Goal: Information Seeking & Learning: Learn about a topic

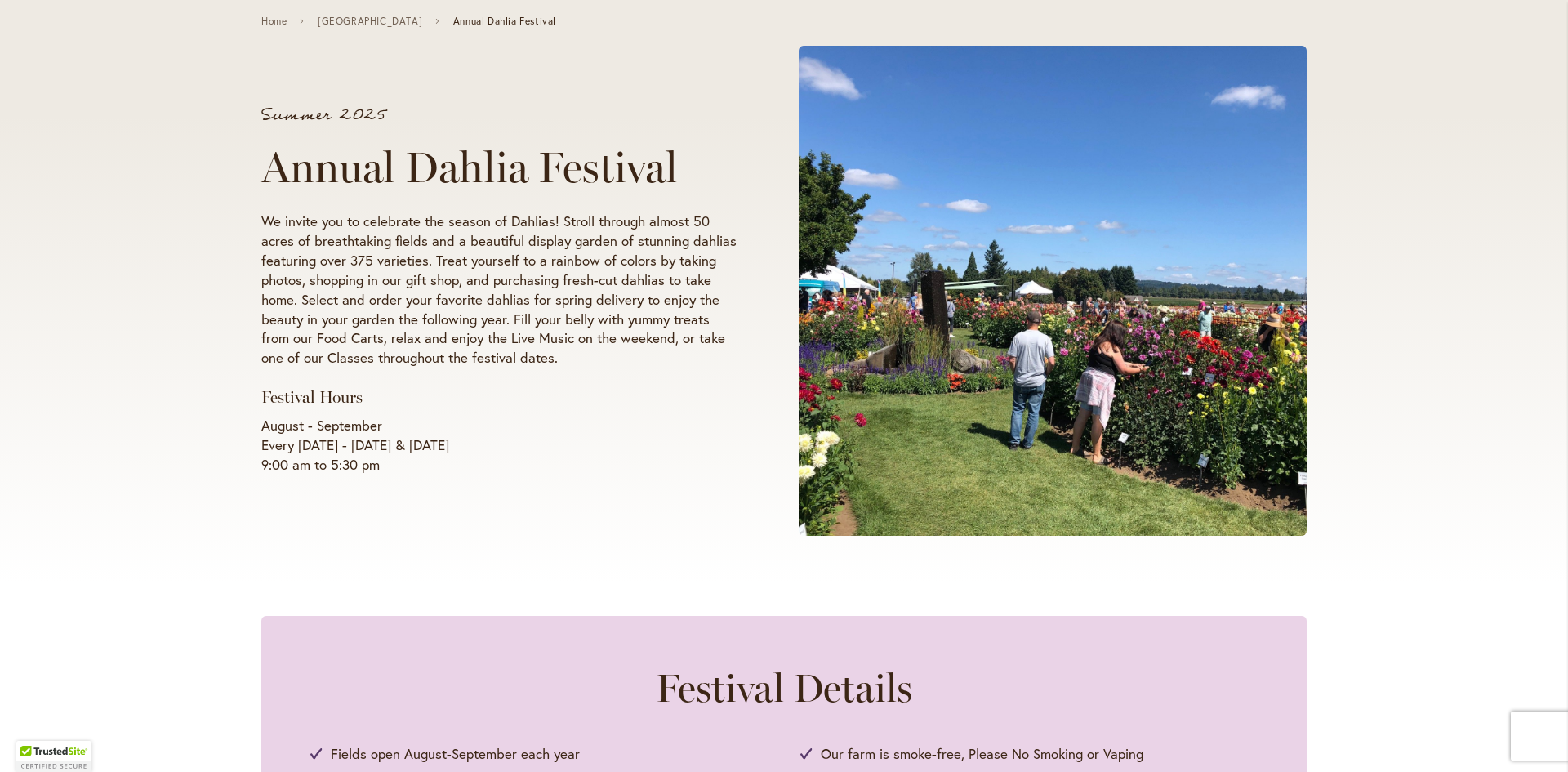
scroll to position [245, 0]
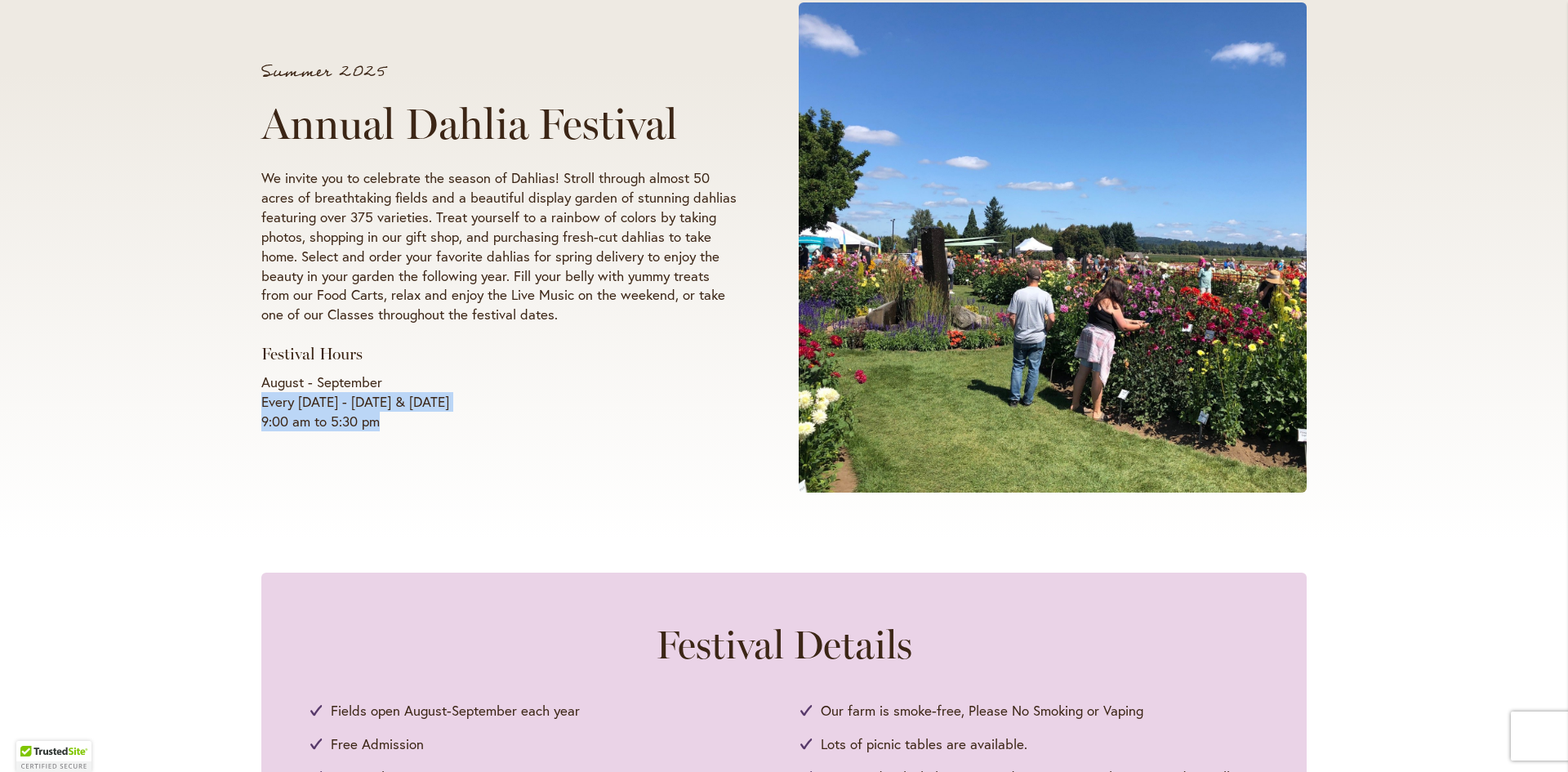
drag, startPoint x: 259, startPoint y: 404, endPoint x: 421, endPoint y: 424, distance: 163.2
click at [410, 421] on p "August - September Every [DATE] - [DATE] & [DATE] 9:00 am to 5:30 pm" at bounding box center [499, 402] width 475 height 59
click at [422, 425] on p "August - September Every [DATE] - [DATE] & [DATE] 9:00 am to 5:30 pm" at bounding box center [499, 402] width 475 height 59
drag, startPoint x: 397, startPoint y: 422, endPoint x: 263, endPoint y: 409, distance: 134.6
click at [263, 409] on p "August - September Every [DATE] - [DATE] & [DATE] 9:00 am to 5:30 pm" at bounding box center [499, 402] width 475 height 59
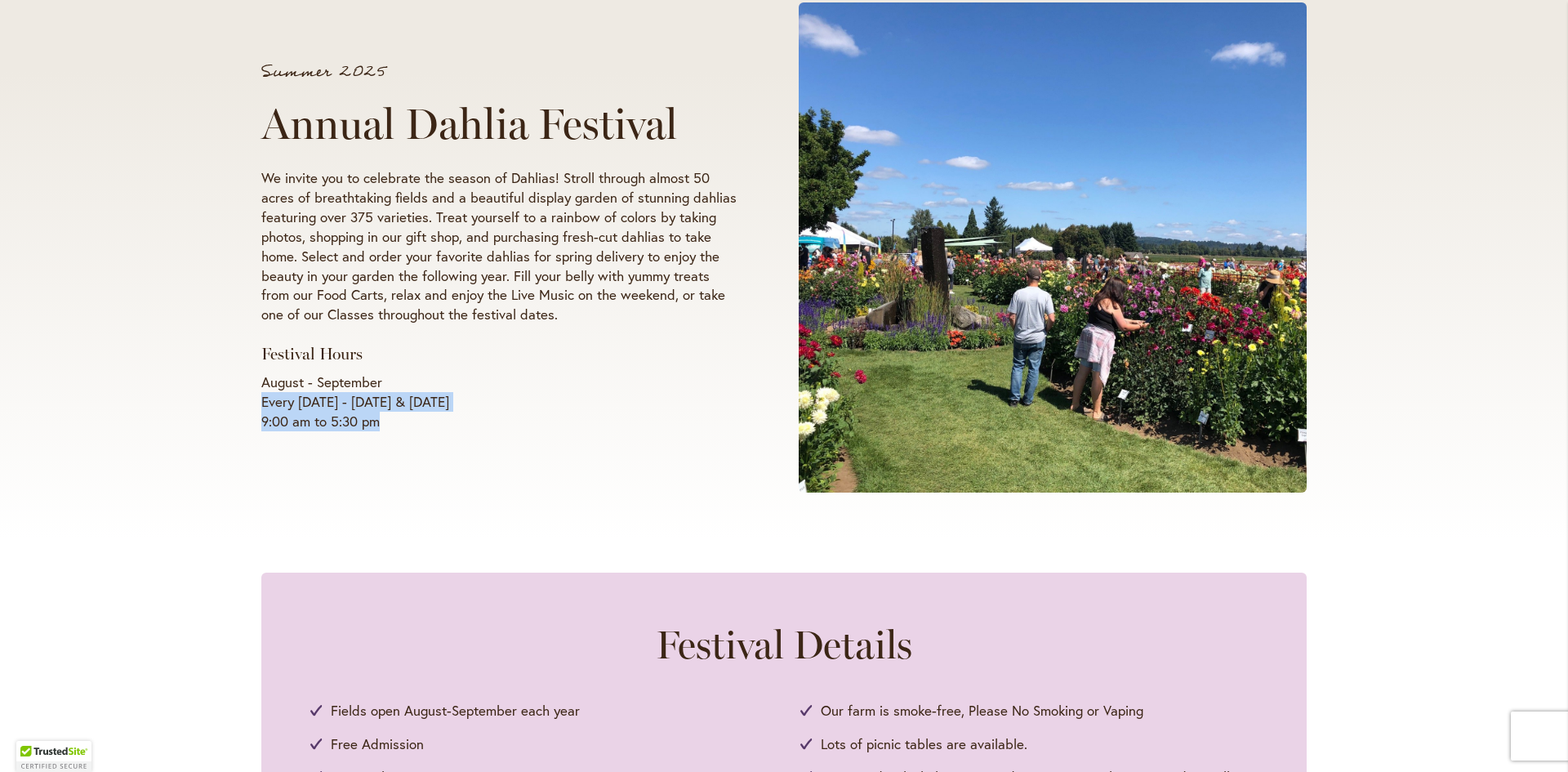
click at [263, 409] on p "August - September Every [DATE] - [DATE] & [DATE] 9:00 am to 5:30 pm" at bounding box center [499, 402] width 475 height 59
drag, startPoint x: 263, startPoint y: 409, endPoint x: 417, endPoint y: 432, distance: 155.7
click at [416, 431] on p "August - September Every [DATE] - [DATE] & [DATE] 9:00 am to 5:30 pm" at bounding box center [499, 402] width 475 height 59
click at [417, 432] on div "Summer 2025 Annual Dahlia Festival We invite you to celebrate the season of Dah…" at bounding box center [522, 248] width 523 height 398
drag, startPoint x: 279, startPoint y: 404, endPoint x: 258, endPoint y: 399, distance: 21.6
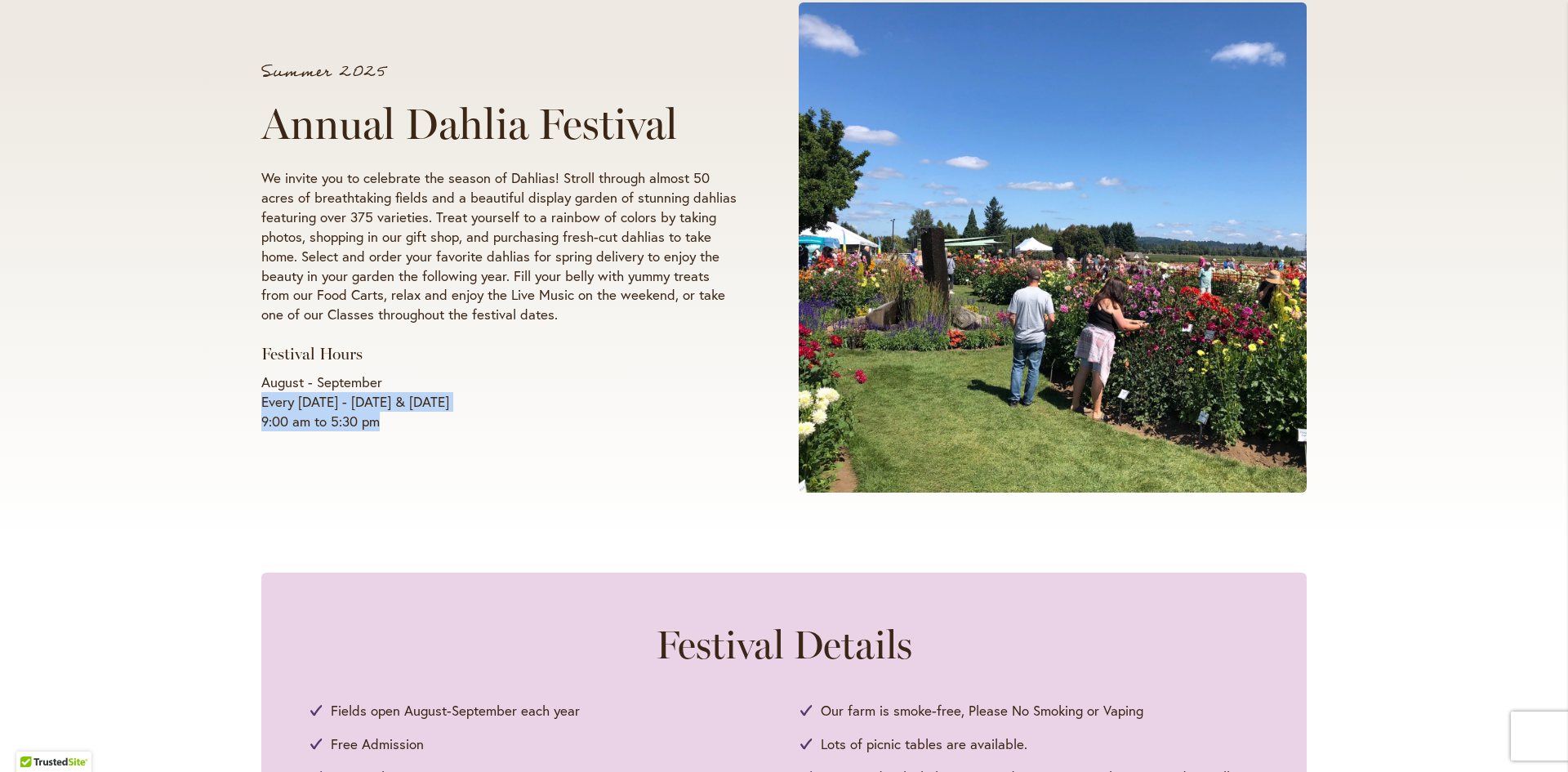
click at [261, 399] on p "August - September Every Wednesday - Sunday & Labor Day 9:00 am to 5:30 pm" at bounding box center [499, 402] width 475 height 59
drag, startPoint x: 258, startPoint y: 399, endPoint x: 442, endPoint y: 425, distance: 185.8
click at [442, 425] on p "August - September Every Wednesday - Sunday & Labor Day 9:00 am to 5:30 pm" at bounding box center [499, 402] width 475 height 59
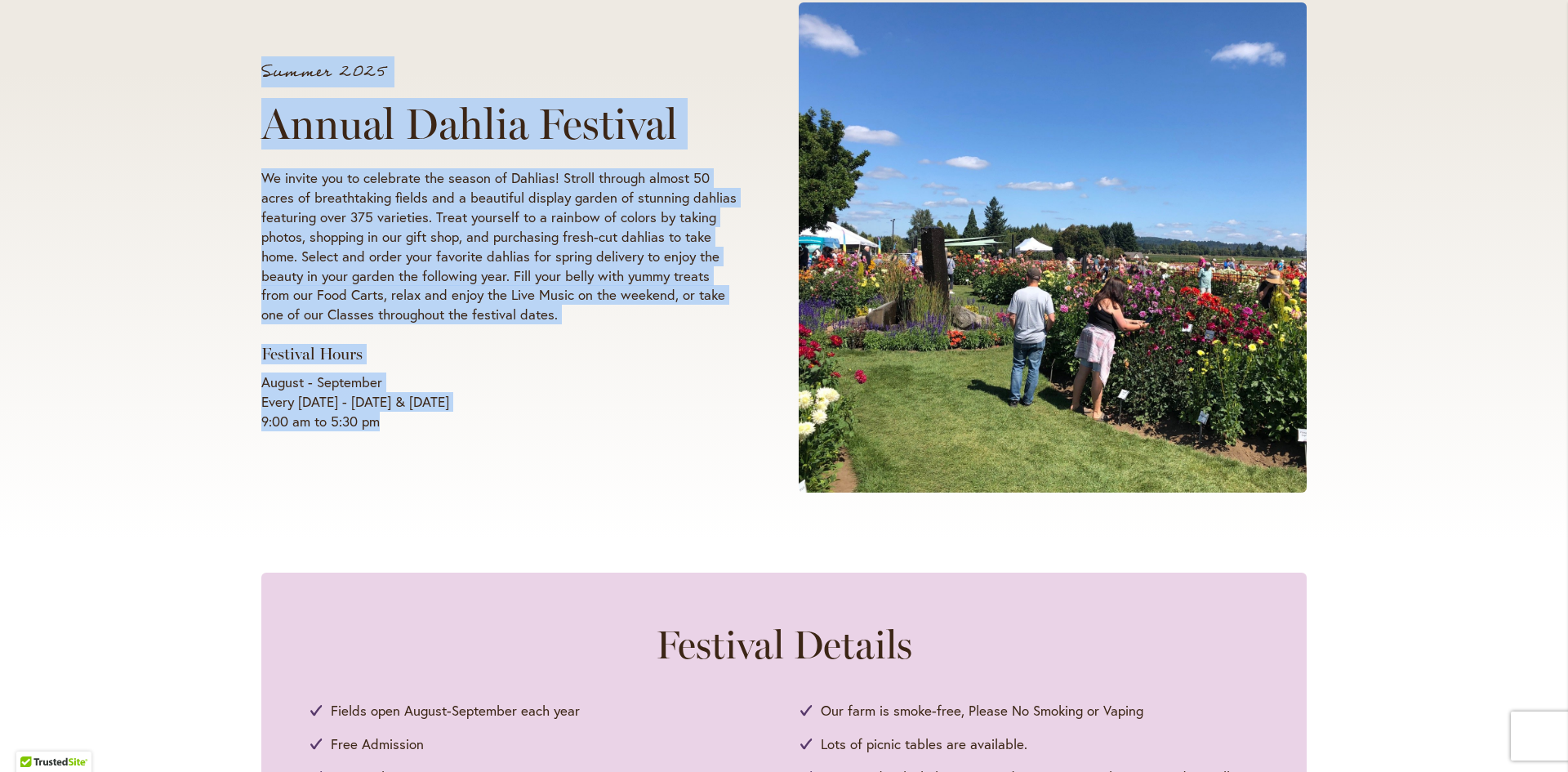
drag, startPoint x: 321, startPoint y: 414, endPoint x: 248, endPoint y: 405, distance: 73.6
click at [248, 405] on div "Summer 2025 Annual Dahlia Festival We invite you to celebrate the season of Dah…" at bounding box center [784, 247] width 1568 height 585
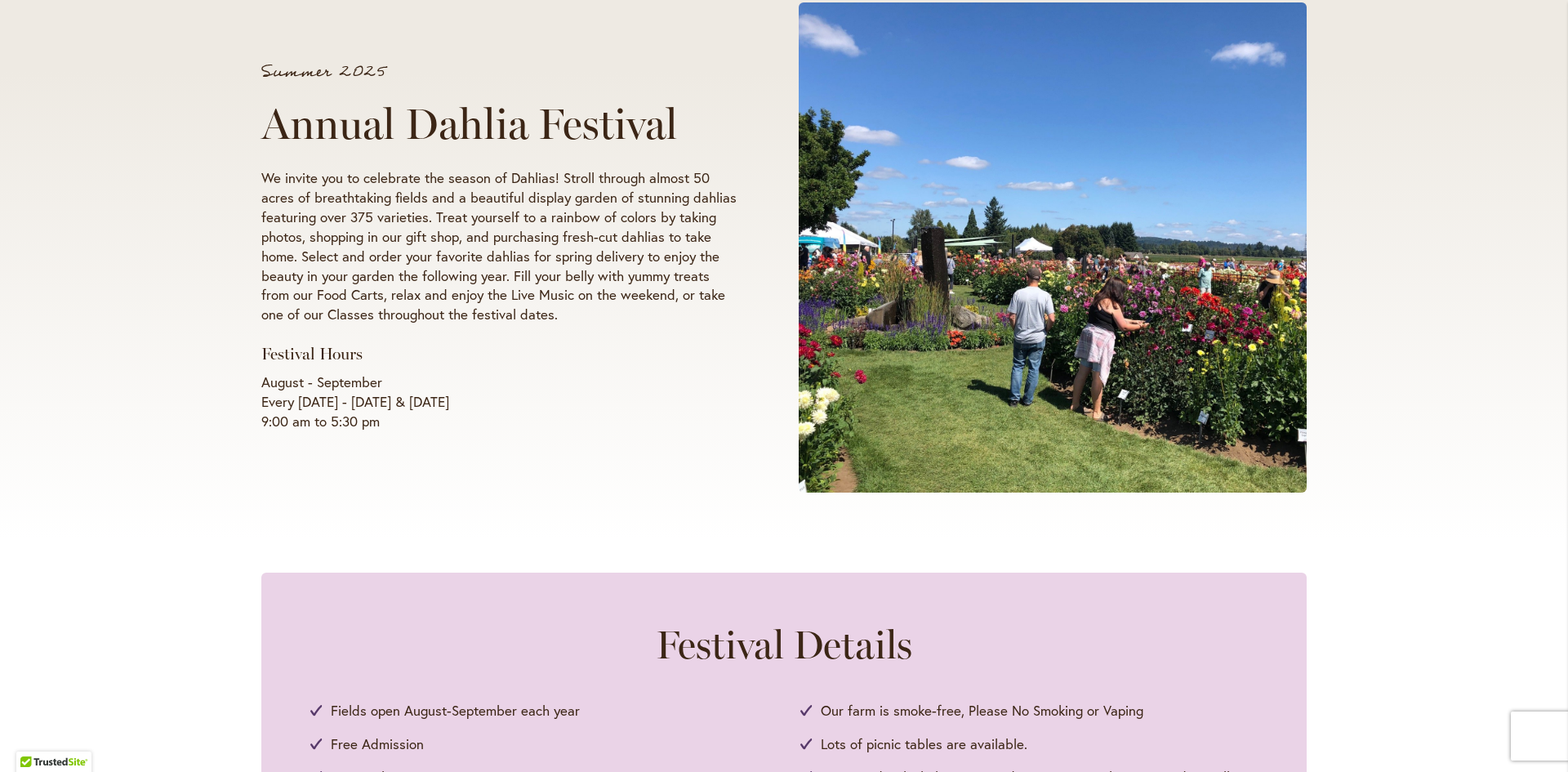
click at [248, 405] on div "Summer 2025 Annual Dahlia Festival We invite you to celebrate the season of Dah…" at bounding box center [784, 247] width 1568 height 585
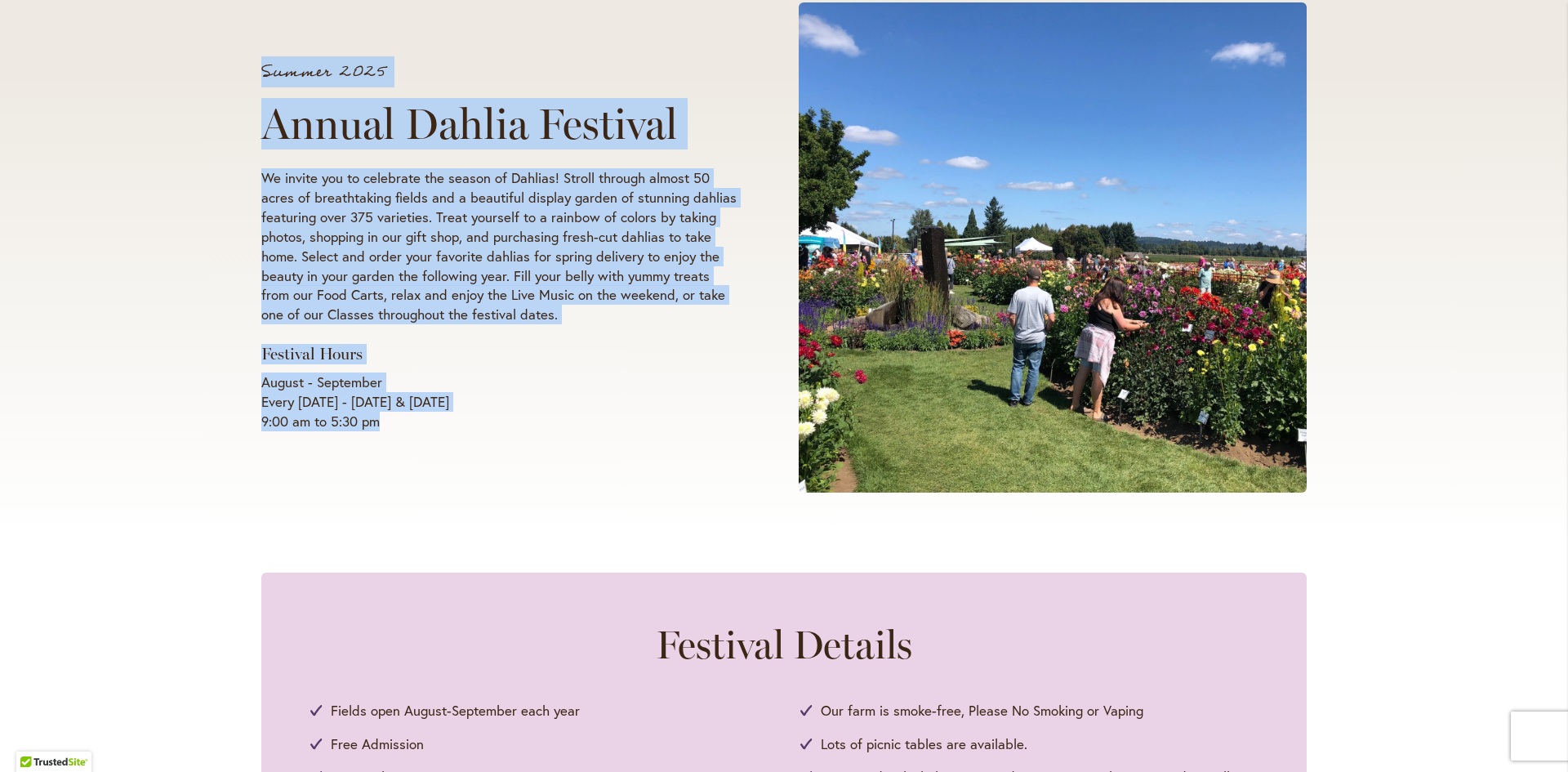
drag, startPoint x: 248, startPoint y: 405, endPoint x: 404, endPoint y: 436, distance: 159.1
click at [403, 436] on div "Summer 2025 Annual Dahlia Festival We invite you to celebrate the season of Dah…" at bounding box center [784, 247] width 1568 height 585
click at [405, 436] on div "Summer 2025 Annual Dahlia Festival We invite you to celebrate the season of Dah…" at bounding box center [522, 248] width 523 height 398
drag, startPoint x: 304, startPoint y: 405, endPoint x: 243, endPoint y: 394, distance: 62.0
click at [243, 394] on div "Summer 2025 Annual Dahlia Festival We invite you to celebrate the season of Dah…" at bounding box center [784, 247] width 1568 height 585
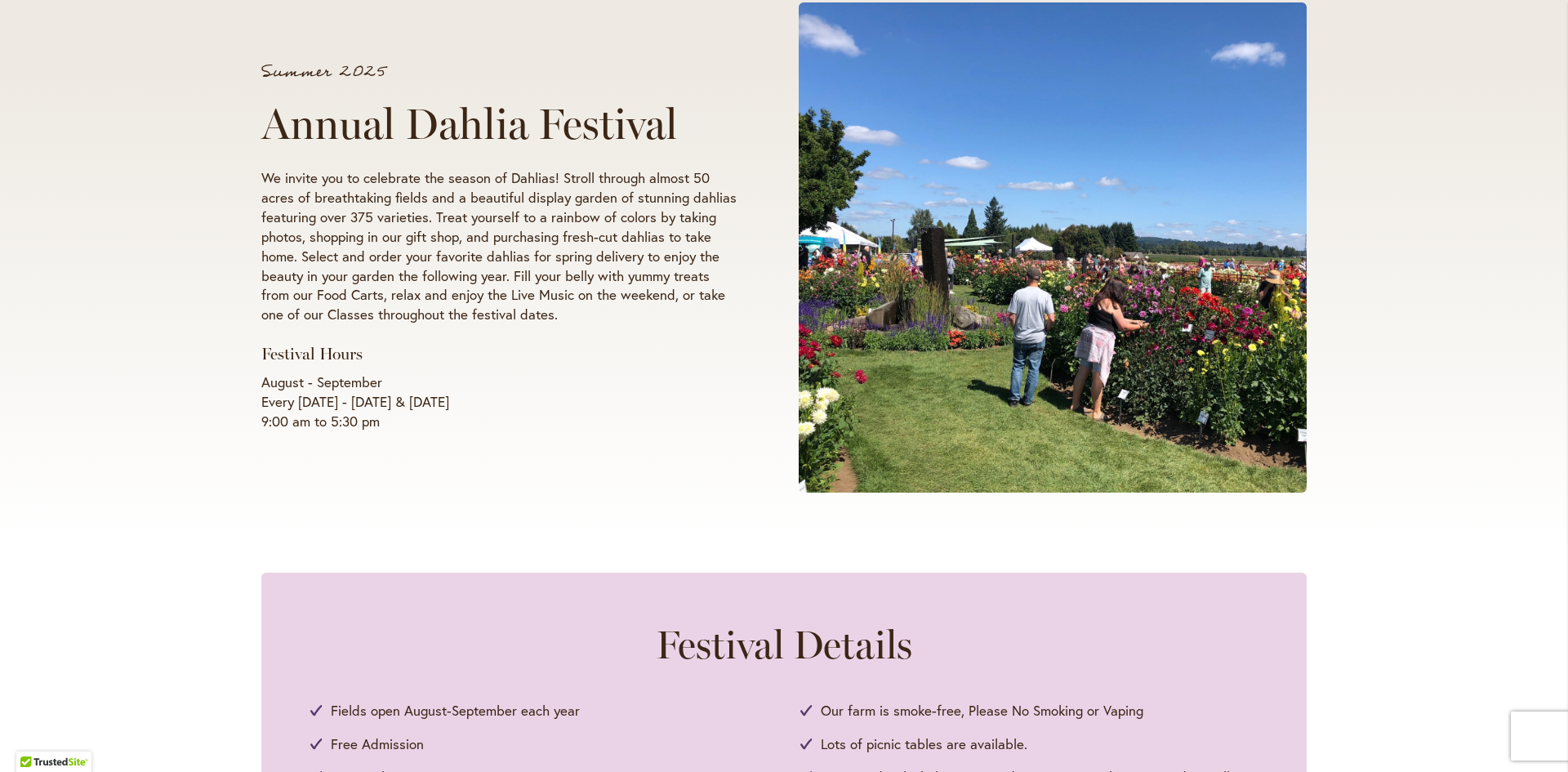
click at [243, 394] on div "Summer 2025 Annual Dahlia Festival We invite you to celebrate the season of Dah…" at bounding box center [784, 247] width 1568 height 585
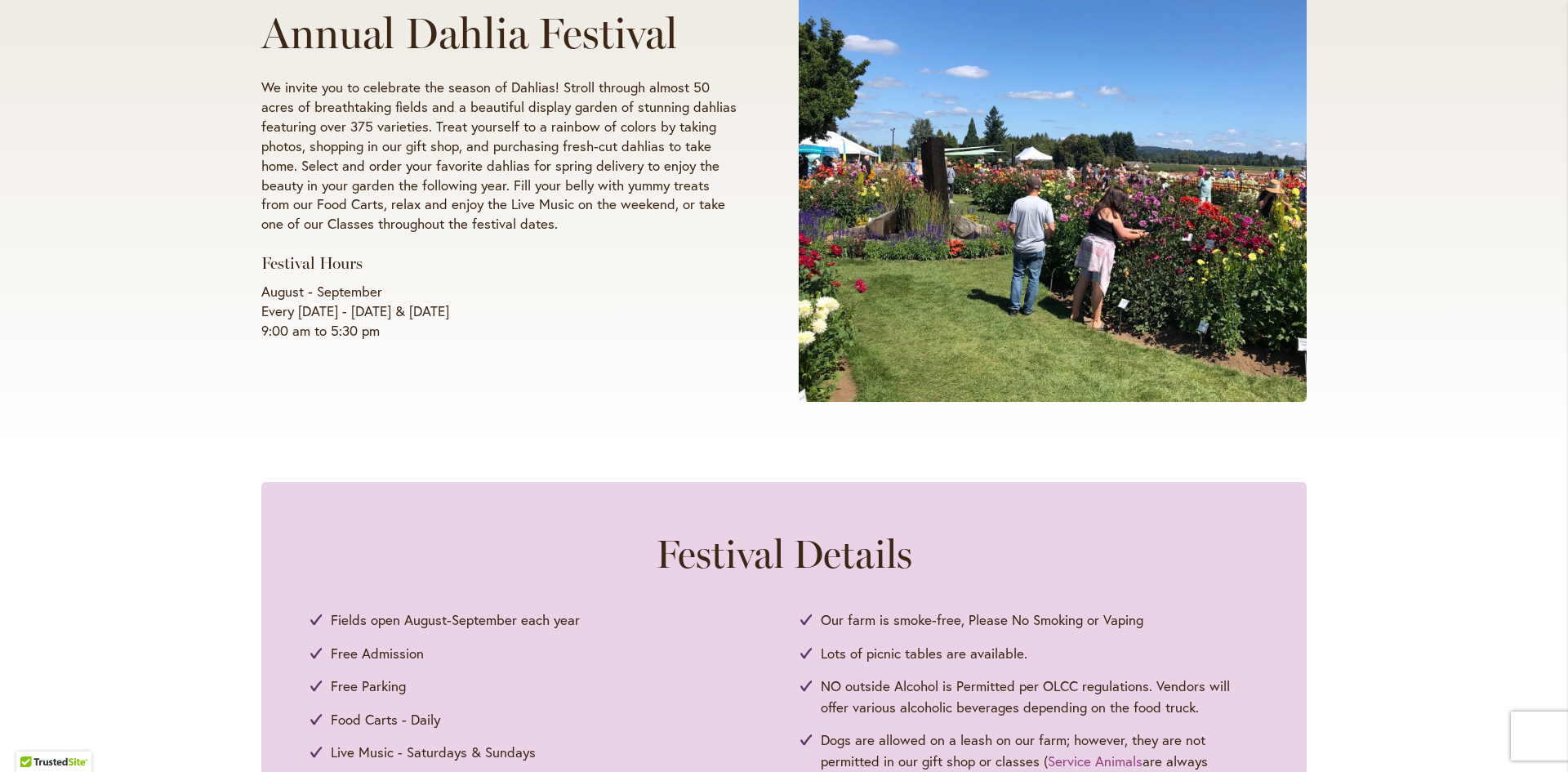
scroll to position [572, 0]
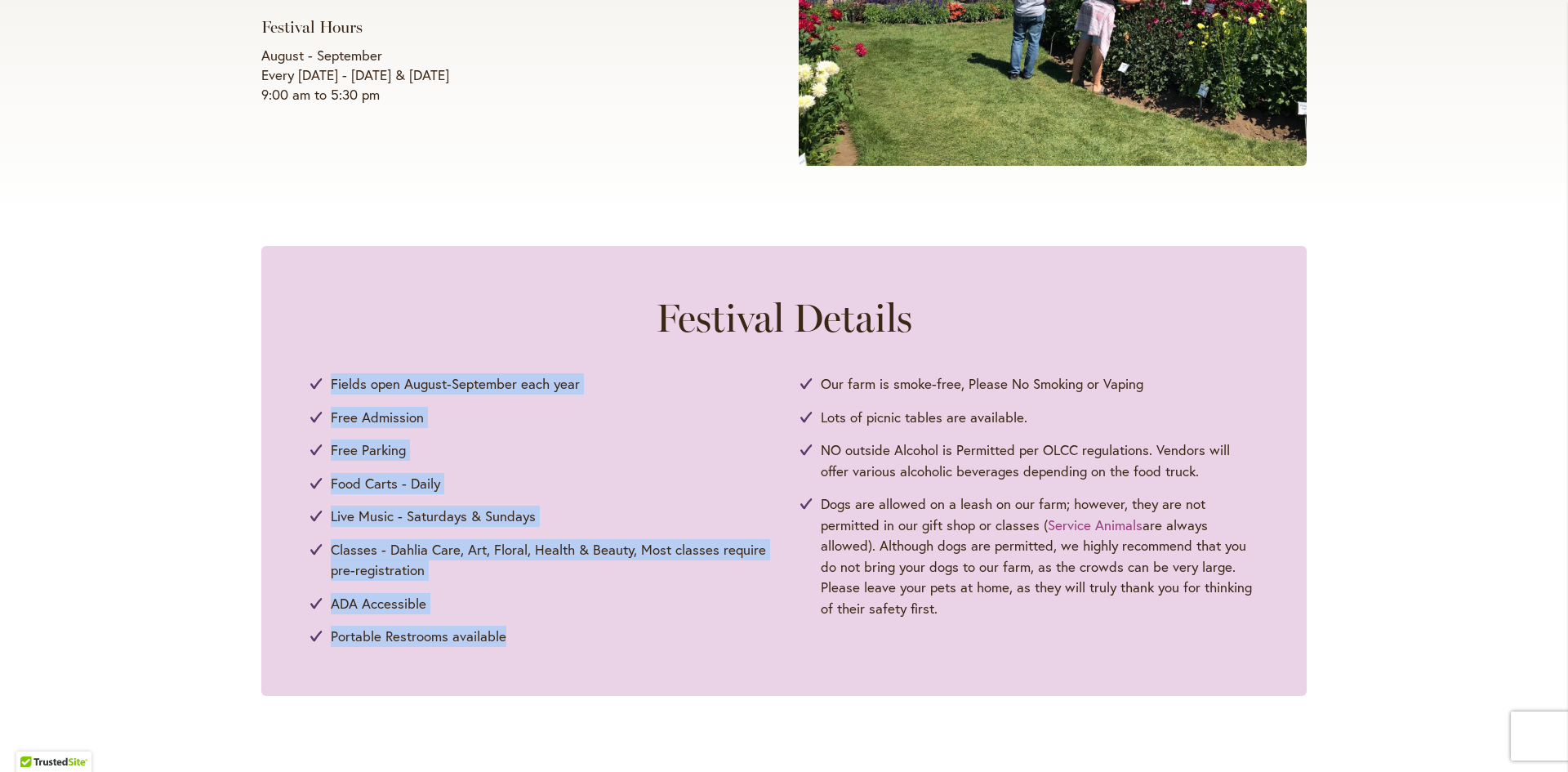
drag, startPoint x: 326, startPoint y: 379, endPoint x: 561, endPoint y: 648, distance: 357.2
click at [561, 646] on ul "Fields open August-September each year Free Admission Free Parking Food Carts -…" at bounding box center [783, 509] width 947 height 273
click at [574, 641] on li "Portable Restrooms available" at bounding box center [538, 636] width 457 height 22
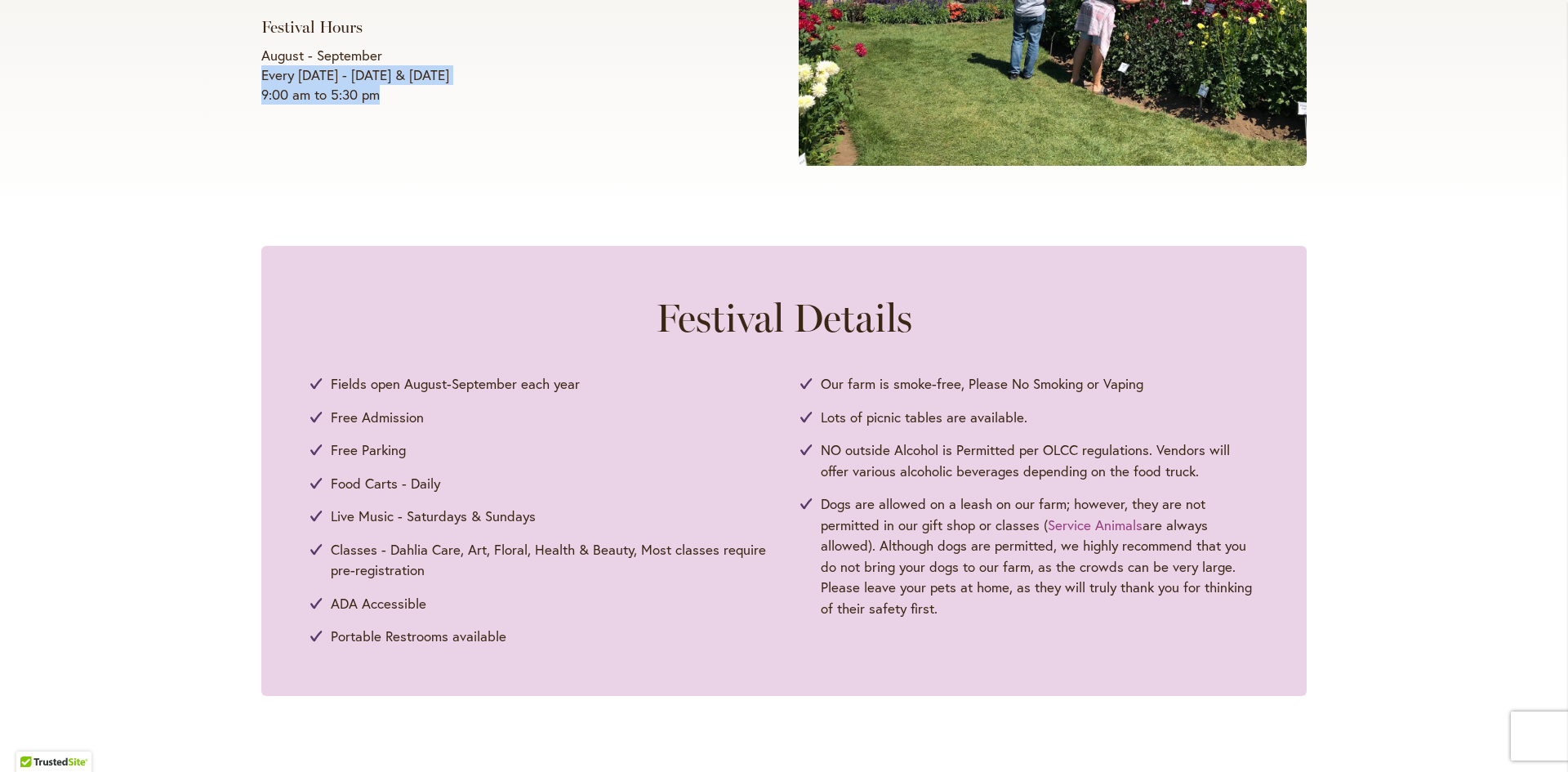
drag, startPoint x: 338, startPoint y: 91, endPoint x: 254, endPoint y: 72, distance: 86.1
click at [261, 72] on p "August - September Every Wednesday - Sunday & Labor Day 9:00 am to 5:30 pm" at bounding box center [499, 75] width 475 height 59
drag, startPoint x: 821, startPoint y: 375, endPoint x: 1040, endPoint y: 638, distance: 342.2
click at [1040, 638] on div "Fields open August-September each year Free Admission Free Parking Food Carts -…" at bounding box center [783, 509] width 947 height 273
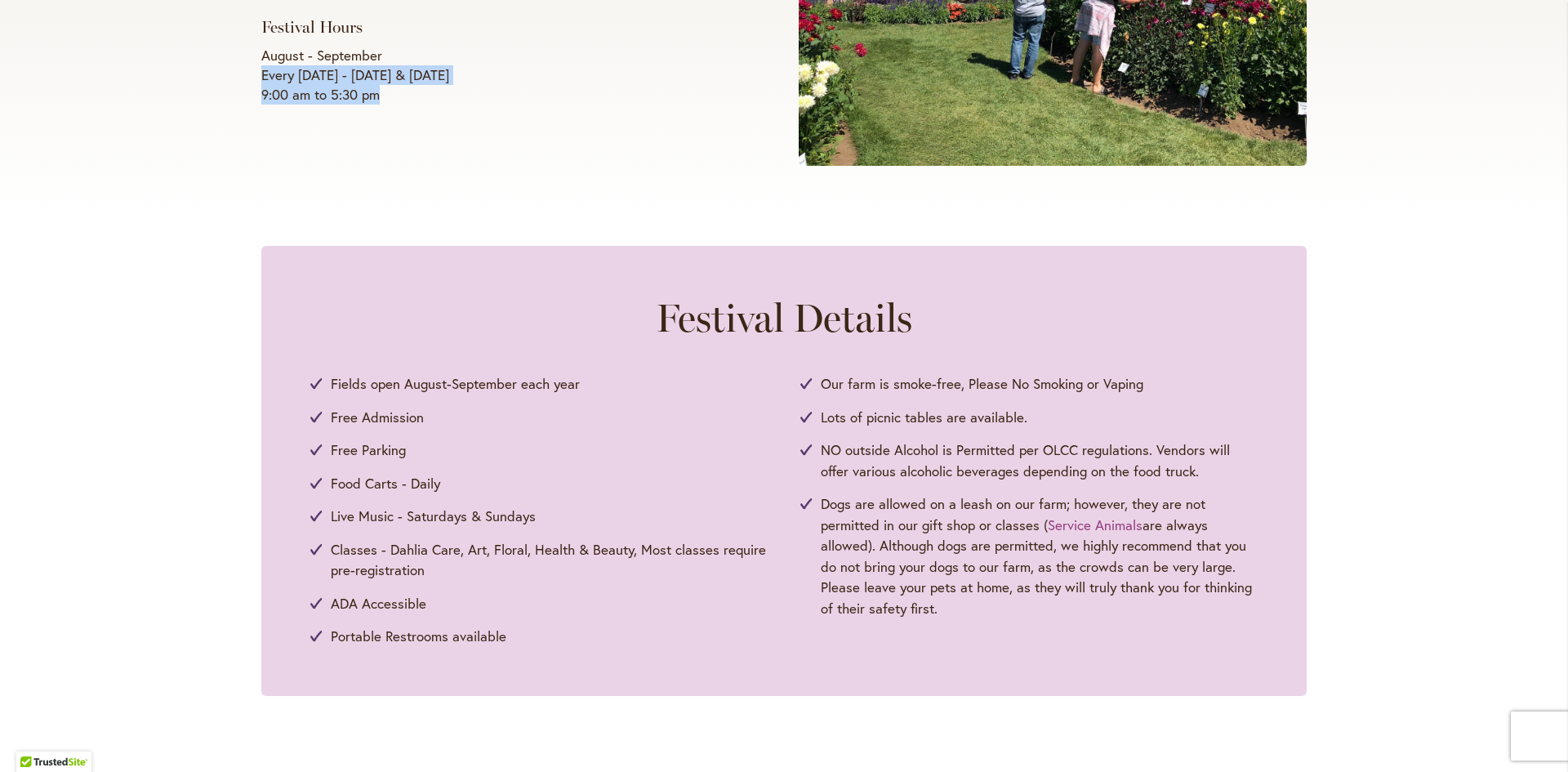
click at [1040, 638] on div "Fields open August-September each year Free Admission Free Parking Food Carts -…" at bounding box center [783, 509] width 947 height 273
drag, startPoint x: 784, startPoint y: 500, endPoint x: 173, endPoint y: 353, distance: 628.4
click at [170, 353] on div "Festival Details Fields open August-September each year Free Admission Free Par…" at bounding box center [784, 471] width 1568 height 450
click at [291, 366] on div "Festival Details Fields open August-September each year Free Admission Free Par…" at bounding box center [783, 471] width 1045 height 450
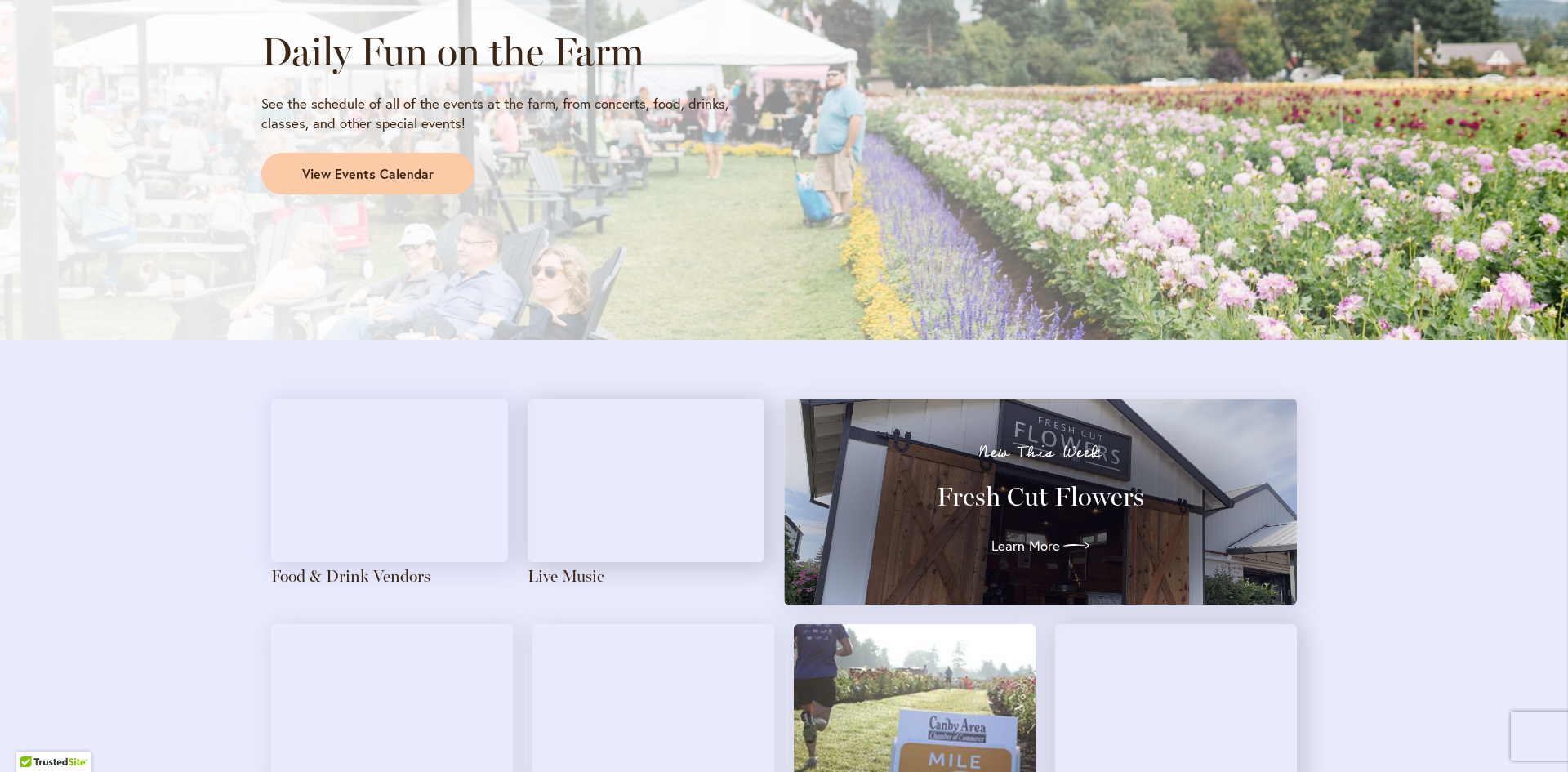
scroll to position [1633, 0]
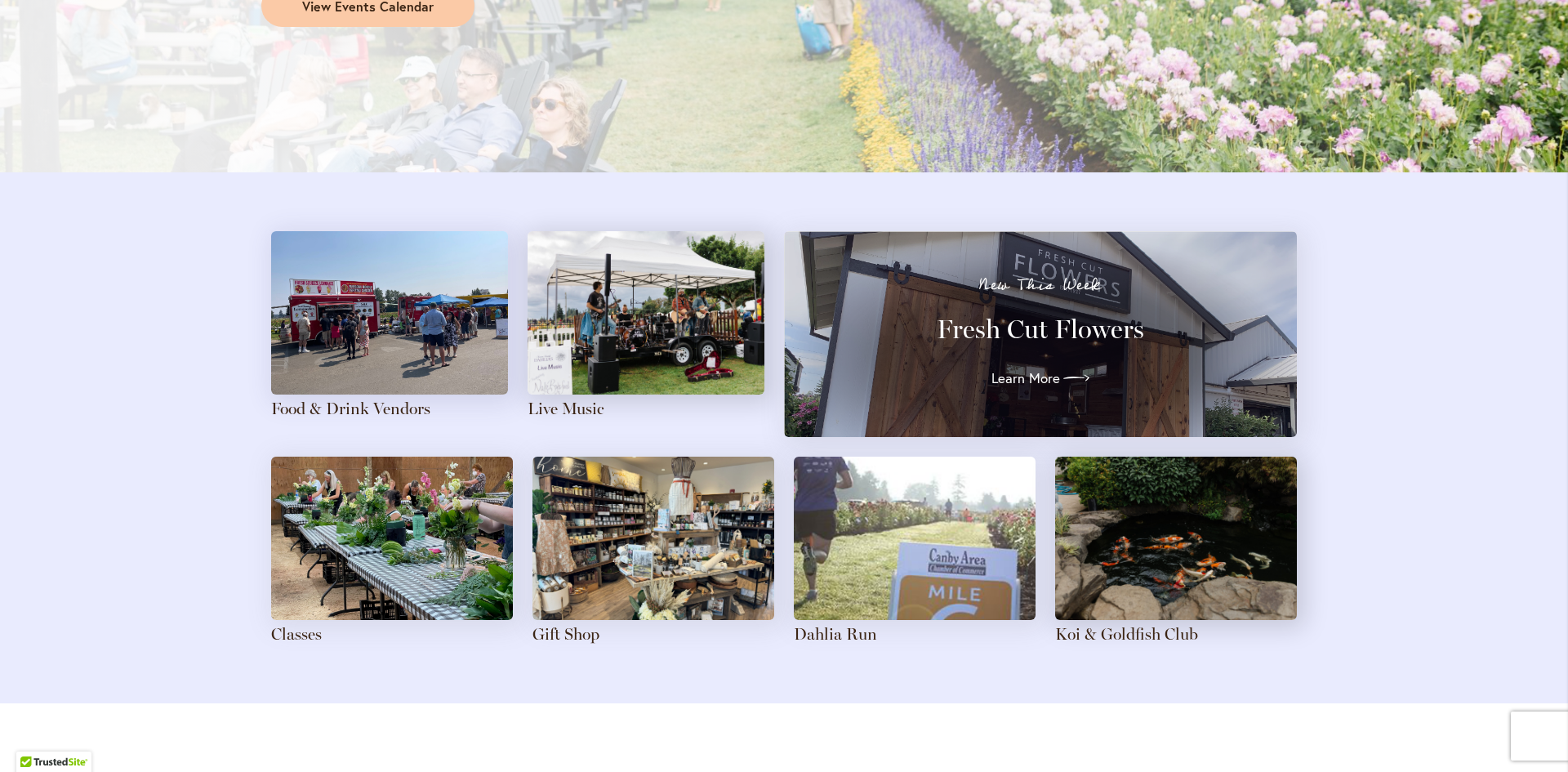
click at [392, 374] on img at bounding box center [390, 313] width 237 height 163
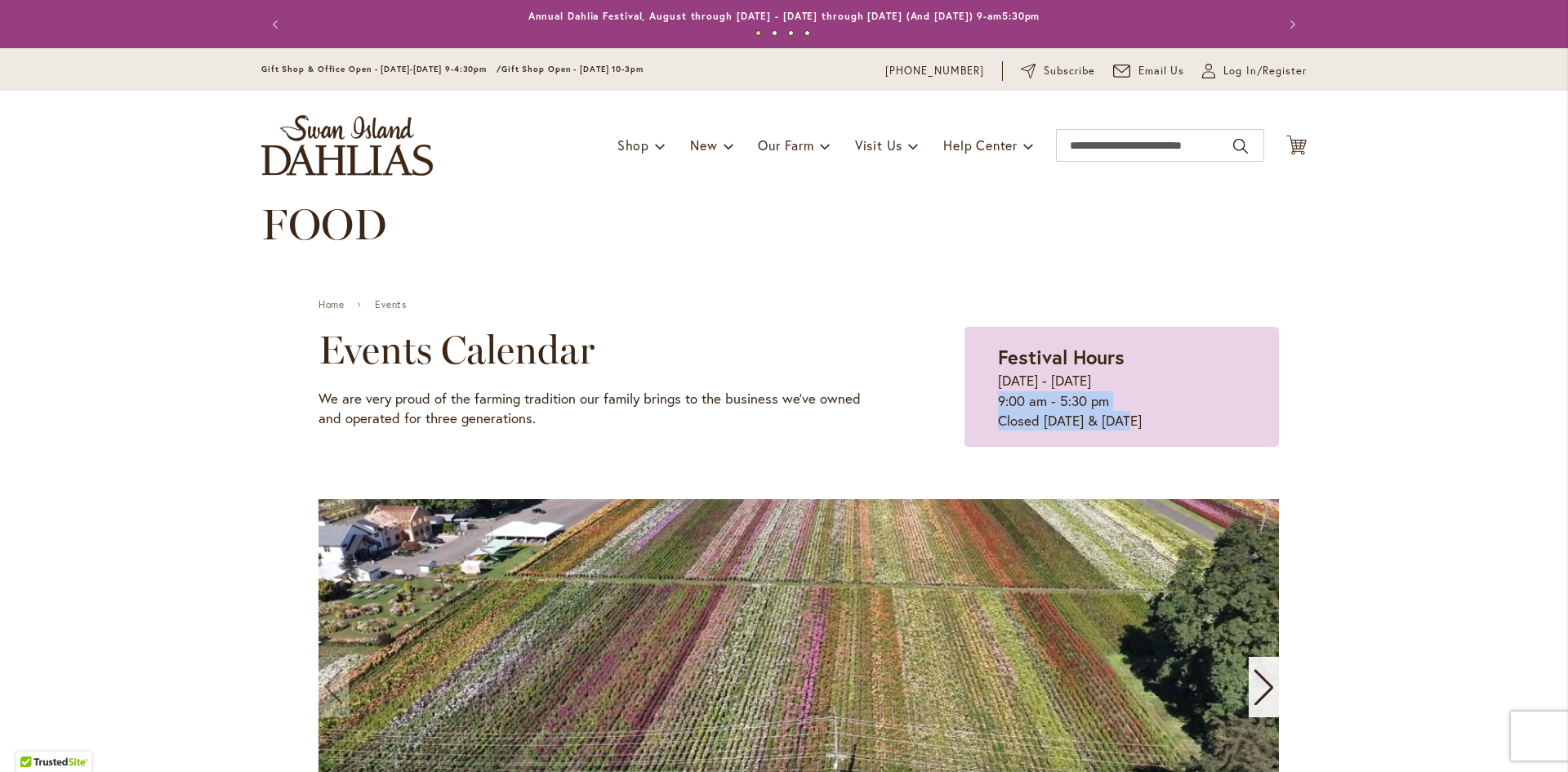
drag, startPoint x: 1007, startPoint y: 406, endPoint x: 1164, endPoint y: 417, distance: 157.4
click at [1164, 417] on div "Festival Hours [DATE] - [DATE] 9:00 am - 5:30 pm Closed [DATE] & [DATE]" at bounding box center [1121, 387] width 315 height 120
click at [1176, 418] on p "[DATE] - [DATE] 9:00 am - 5:30 pm Closed [DATE] & [DATE]" at bounding box center [1122, 400] width 248 height 59
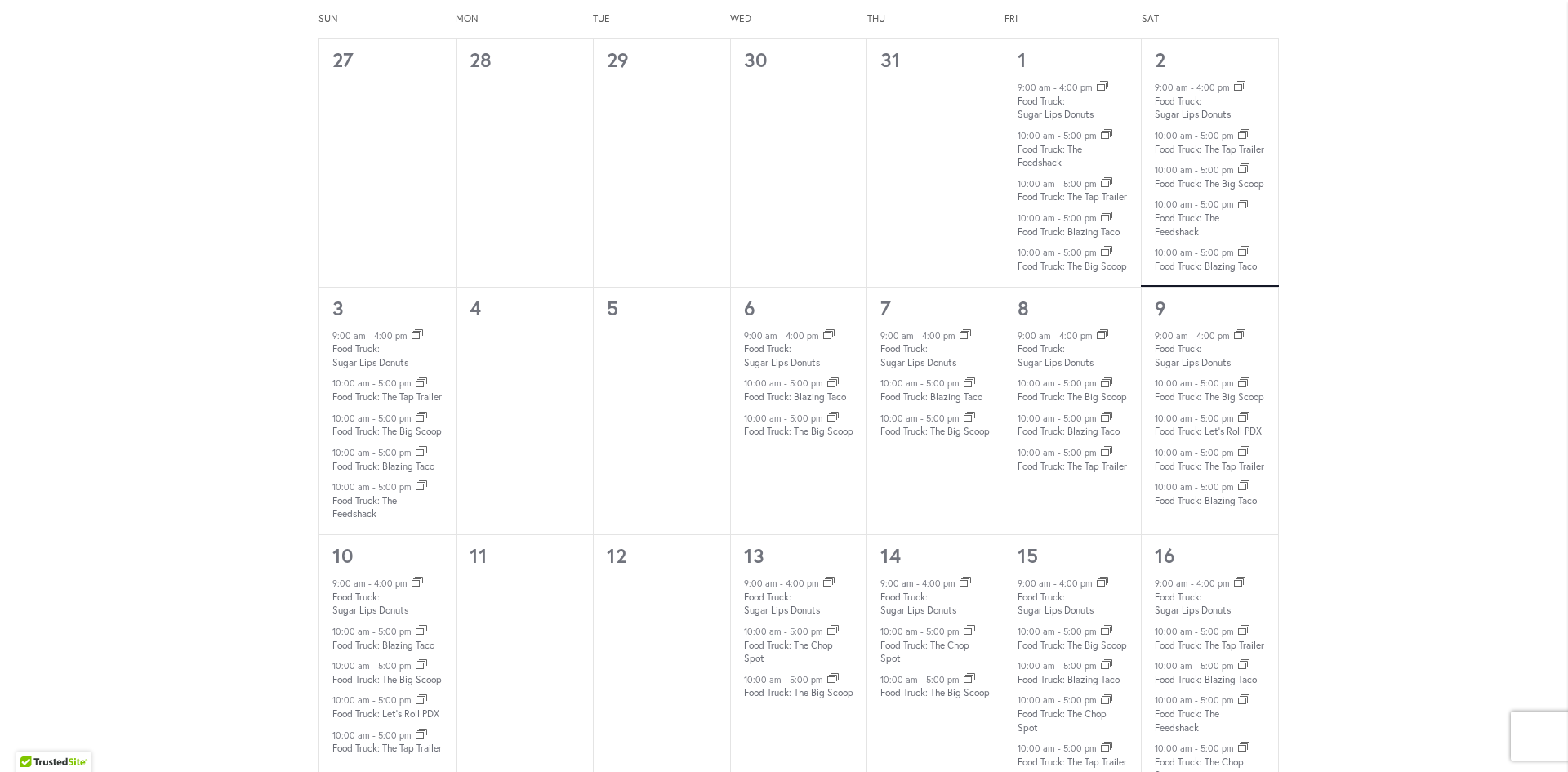
scroll to position [899, 0]
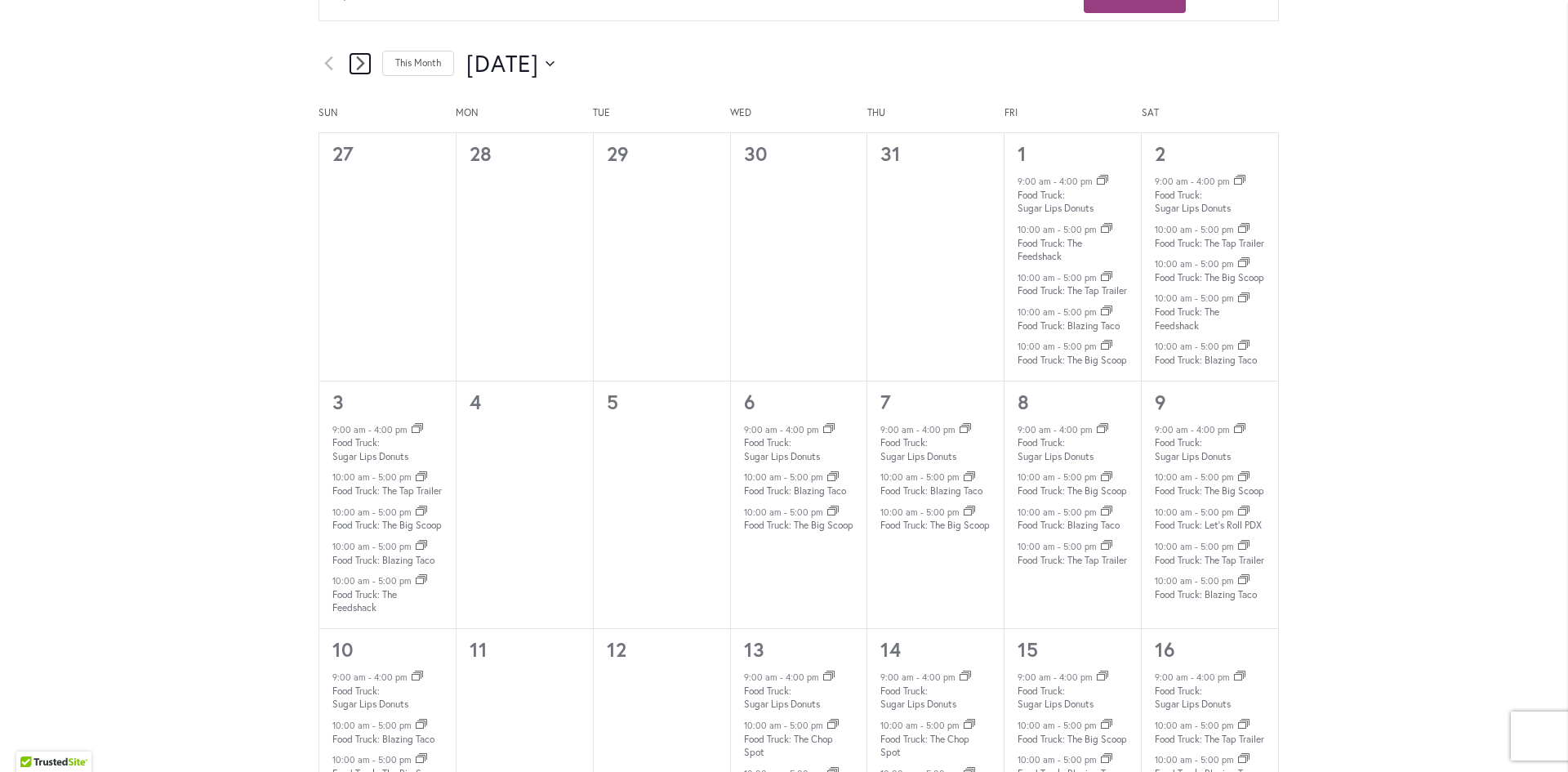
click at [350, 61] on link "Next month" at bounding box center [360, 63] width 20 height 20
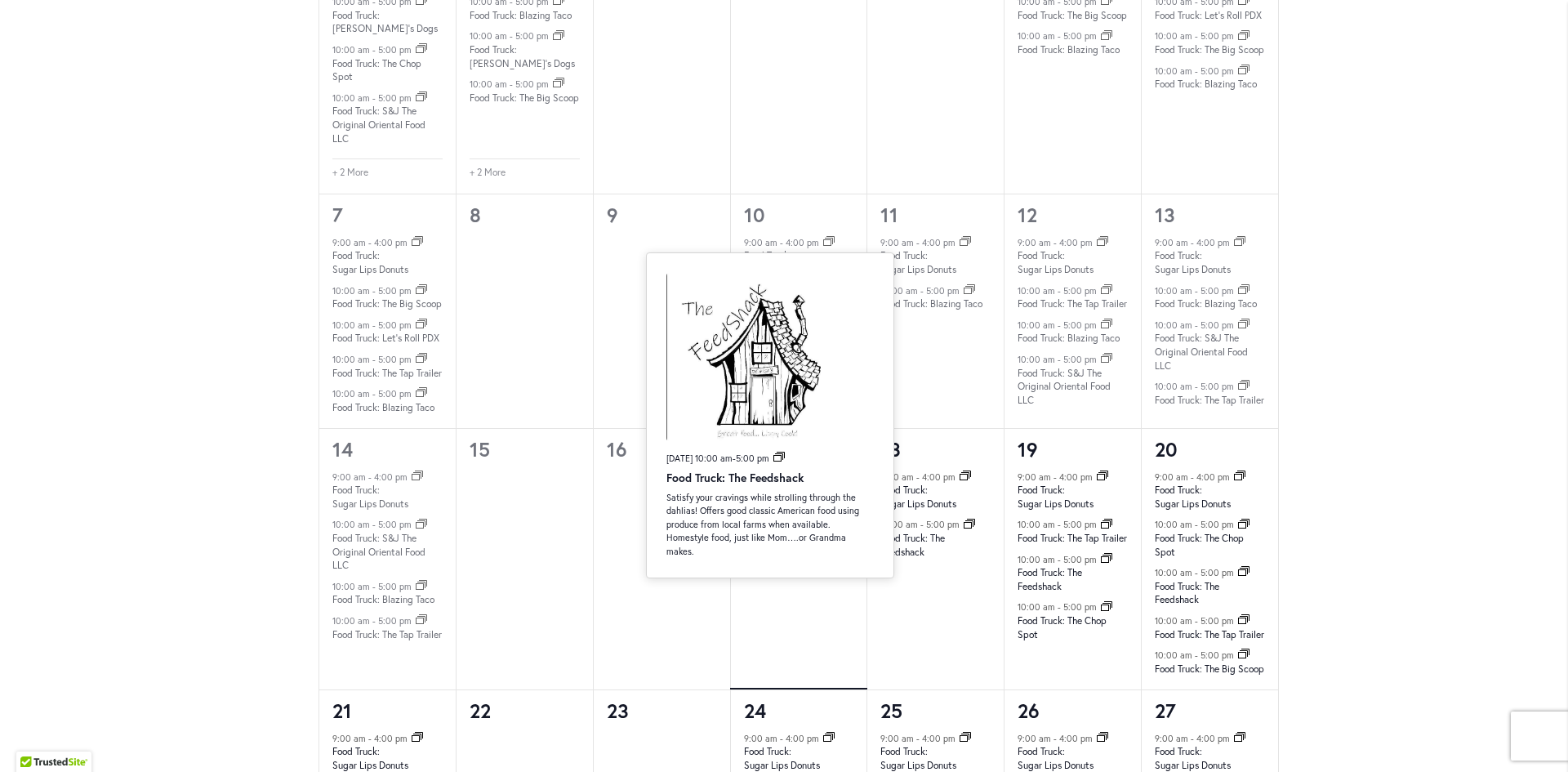
scroll to position [1226, 0]
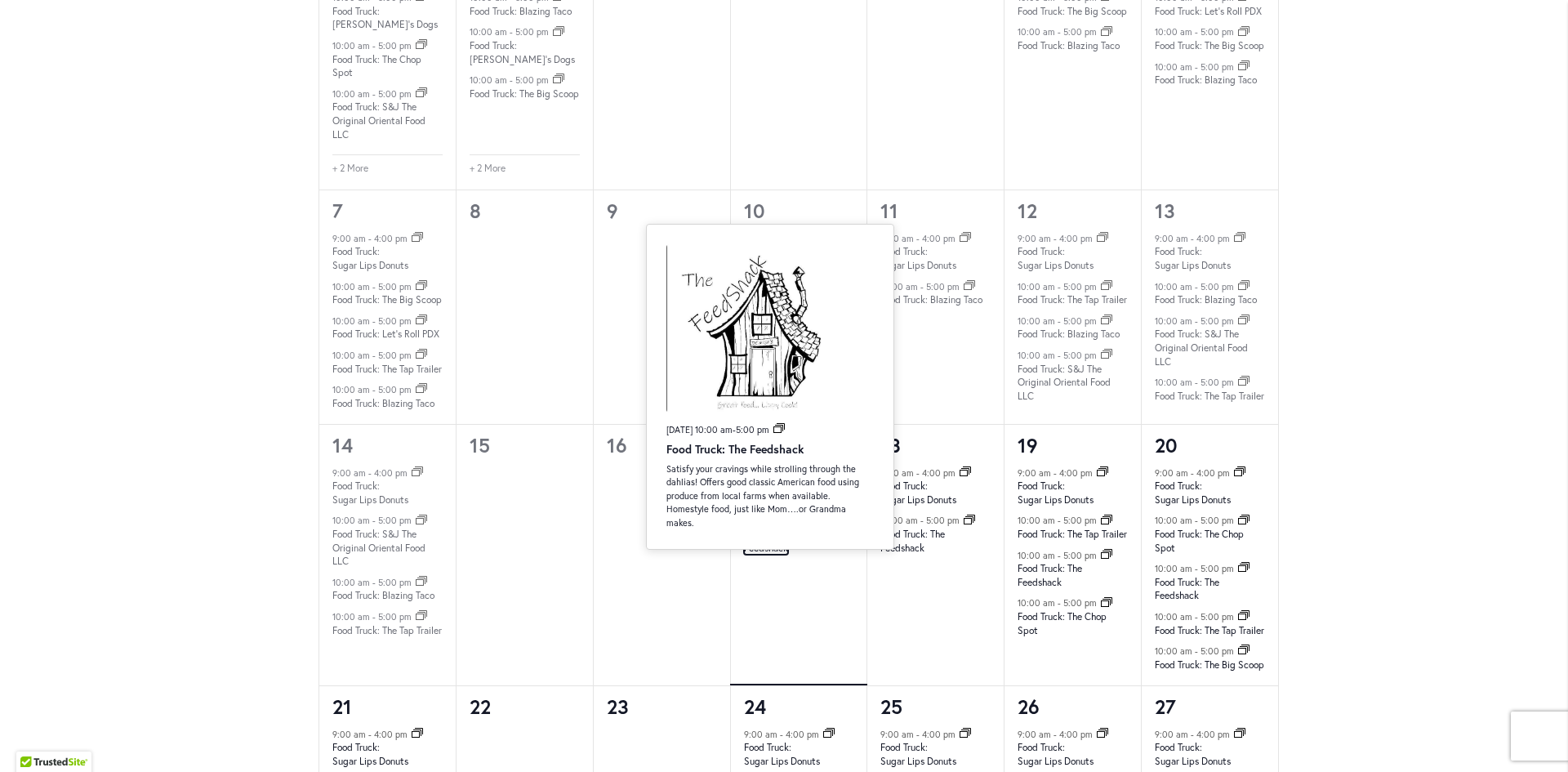
click at [757, 555] on link "Food Truck: The Feedshack" at bounding box center [776, 541] width 65 height 27
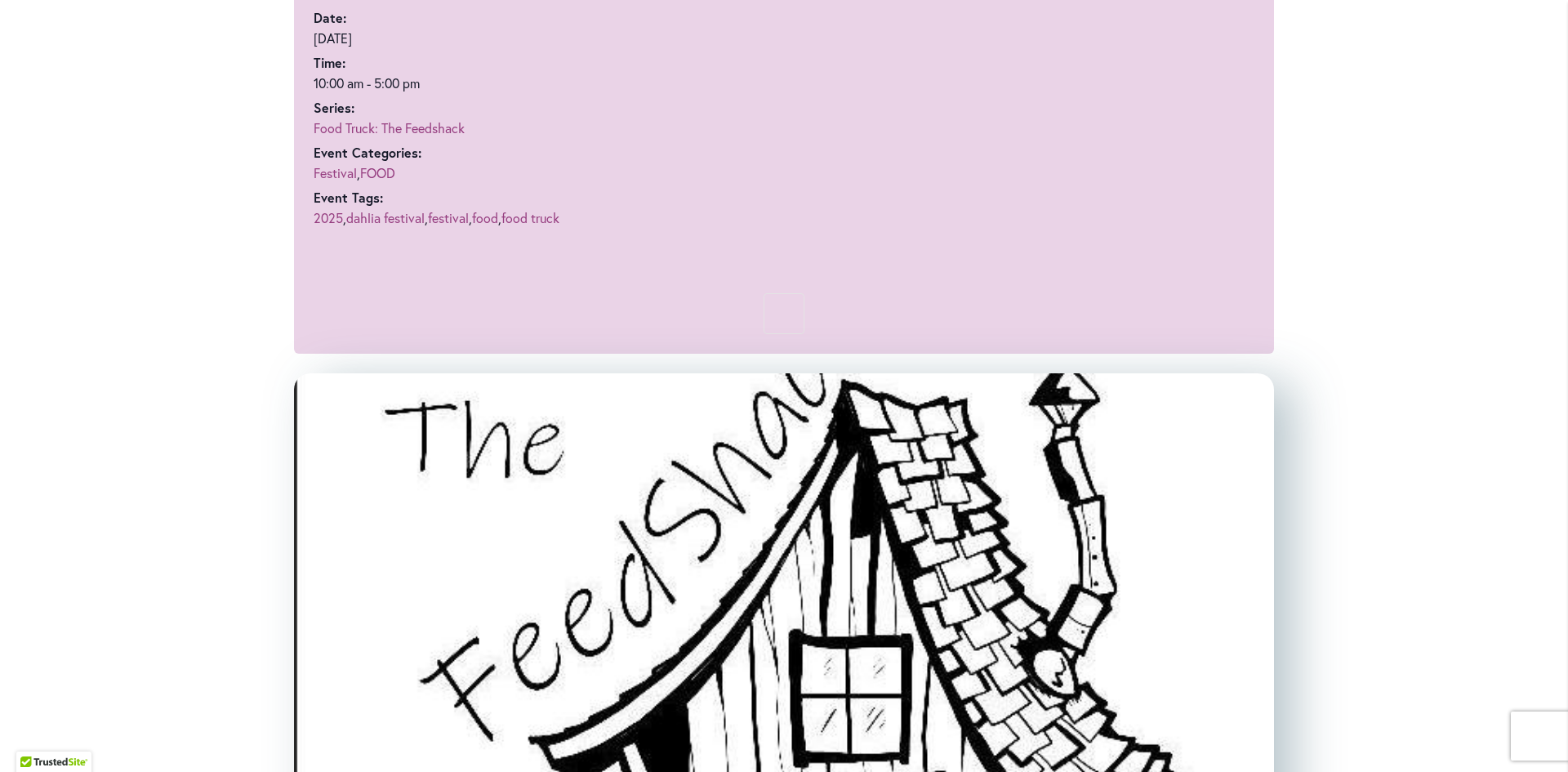
scroll to position [1062, 0]
